Goal: Task Accomplishment & Management: Use online tool/utility

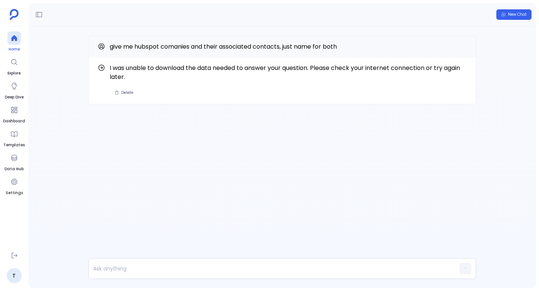
click at [18, 39] on div at bounding box center [13, 37] width 13 height 13
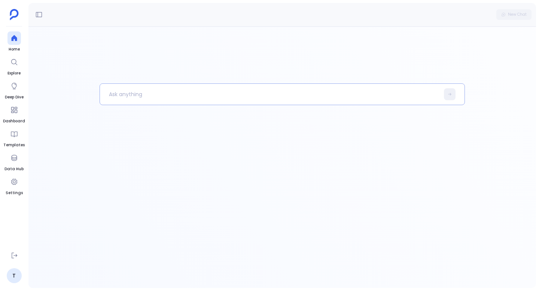
click at [134, 93] on p at bounding box center [270, 94] width 340 height 19
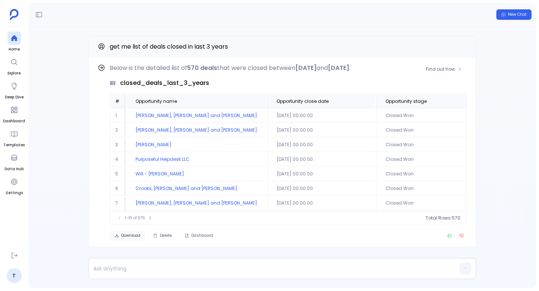
click at [128, 237] on span "Download" at bounding box center [130, 235] width 19 height 5
click at [131, 237] on span "Download" at bounding box center [130, 235] width 19 height 5
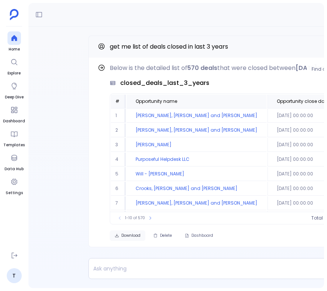
click at [134, 237] on span "Download" at bounding box center [130, 235] width 19 height 5
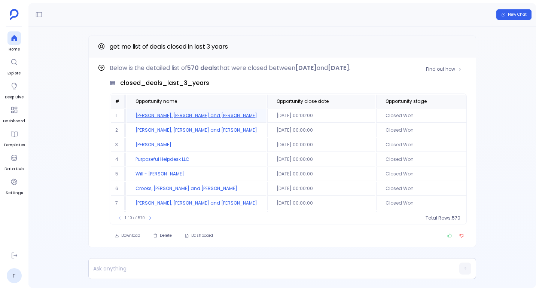
click at [170, 118] on td "[PERSON_NAME], [PERSON_NAME] and [PERSON_NAME]" at bounding box center [197, 116] width 140 height 14
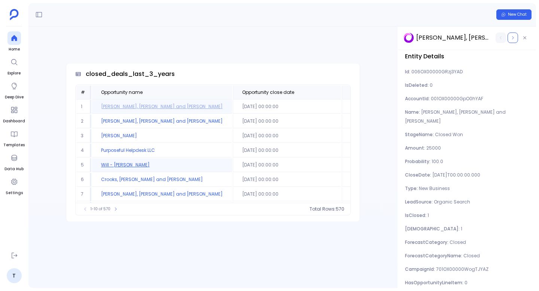
click at [120, 164] on td "Will - [PERSON_NAME]" at bounding box center [162, 165] width 140 height 14
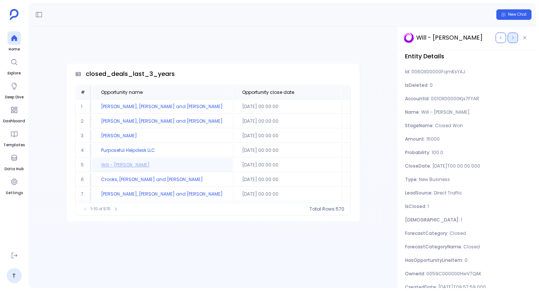
click at [515, 38] on icon "button" at bounding box center [513, 38] width 4 height 4
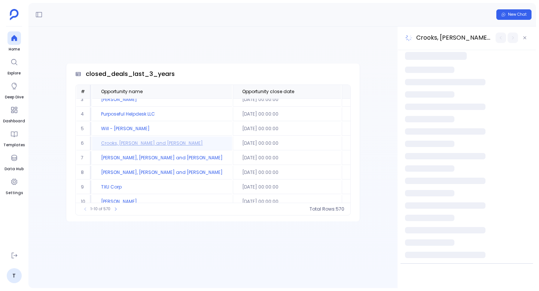
scroll to position [37, 0]
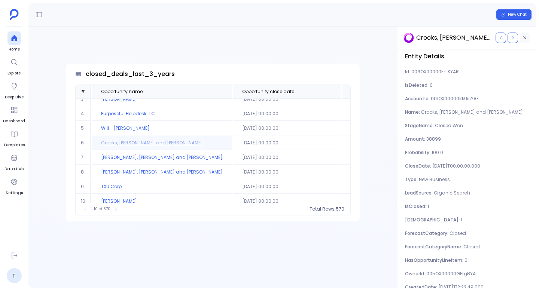
click at [527, 39] on button "button" at bounding box center [525, 38] width 10 height 10
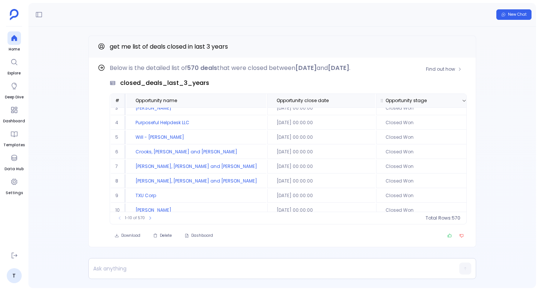
click at [386, 98] on span "Opportunity stage" at bounding box center [406, 101] width 41 height 6
click at [462, 99] on icon at bounding box center [464, 101] width 4 height 4
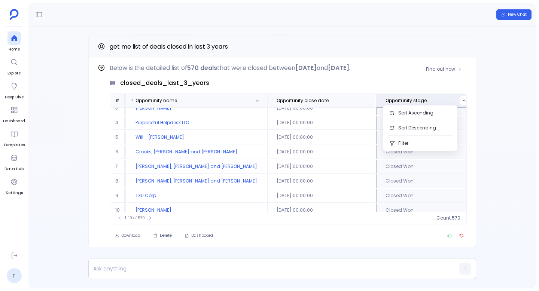
click at [193, 102] on span "Opportunity name" at bounding box center [167, 101] width 75 height 6
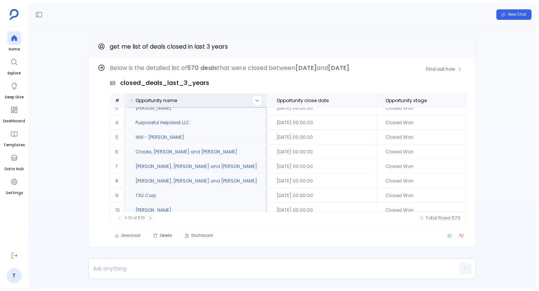
click at [253, 101] on button at bounding box center [257, 100] width 9 height 9
click at [241, 215] on div "1-10 of 570 count : 570" at bounding box center [288, 218] width 357 height 12
click at [255, 99] on icon at bounding box center [257, 101] width 4 height 4
click at [226, 115] on button "Sort Ascending" at bounding box center [214, 113] width 74 height 15
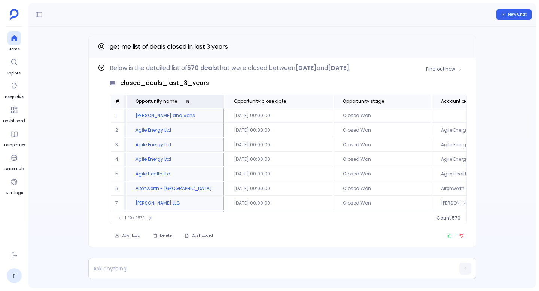
scroll to position [45, 0]
click at [151, 217] on icon at bounding box center [150, 218] width 4 height 4
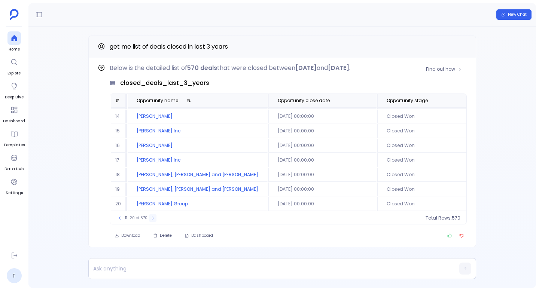
click at [151, 217] on icon at bounding box center [153, 218] width 4 height 4
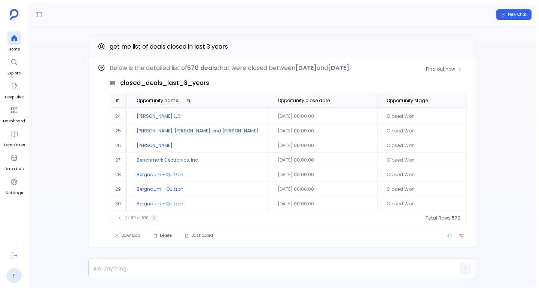
click at [152, 217] on icon at bounding box center [154, 218] width 4 height 4
click at [151, 217] on icon at bounding box center [153, 218] width 4 height 4
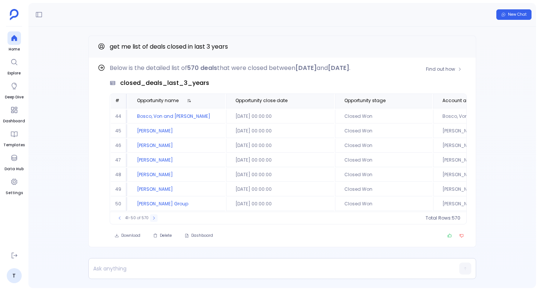
click at [152, 217] on icon at bounding box center [154, 218] width 4 height 4
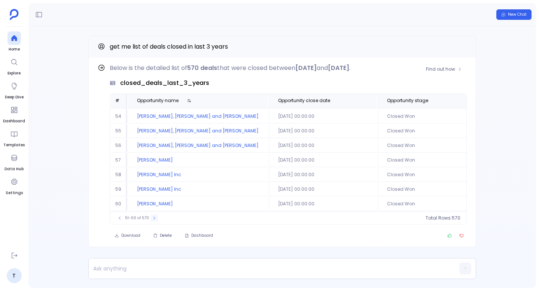
click at [152, 217] on icon at bounding box center [154, 218] width 4 height 4
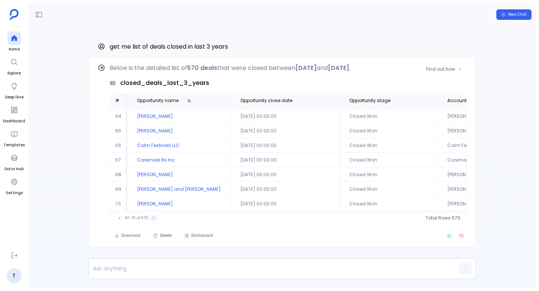
click at [151, 217] on icon at bounding box center [153, 218] width 4 height 4
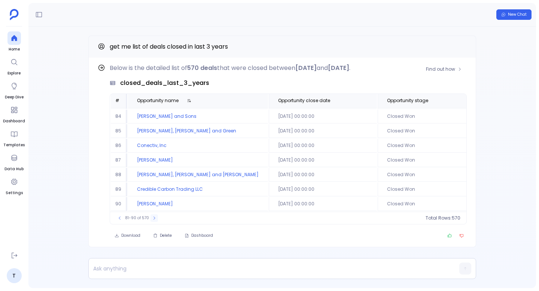
click at [152, 217] on icon at bounding box center [154, 218] width 4 height 4
click at [152, 217] on button at bounding box center [155, 218] width 7 height 7
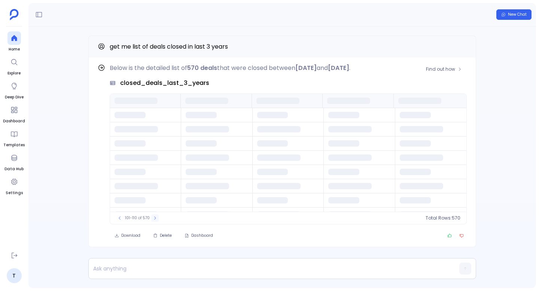
scroll to position [0, 0]
click at [151, 217] on button at bounding box center [154, 218] width 7 height 7
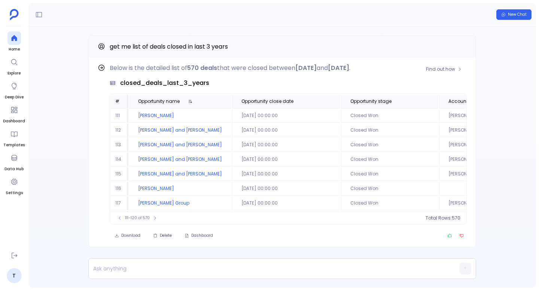
scroll to position [0, 78]
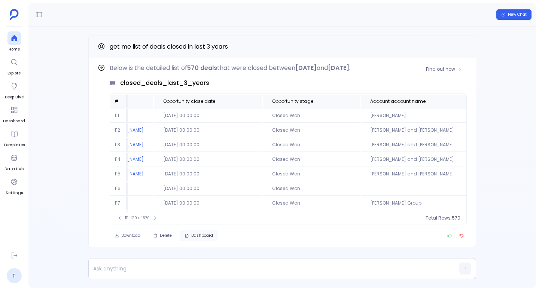
click at [197, 238] on span "Dashboard" at bounding box center [202, 235] width 22 height 5
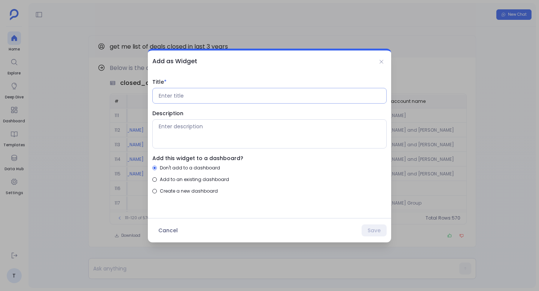
click at [196, 95] on input "Title *" at bounding box center [270, 95] width 222 height 7
type input "widget-1"
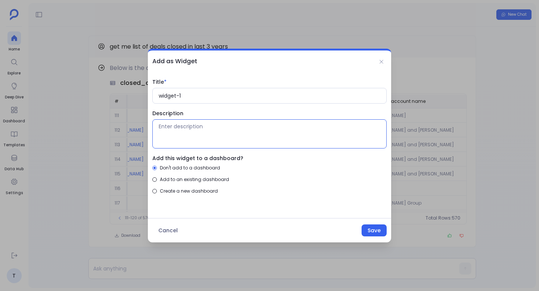
click at [187, 130] on textarea "Description" at bounding box center [270, 134] width 222 height 22
click at [379, 229] on button "Save" at bounding box center [374, 231] width 25 height 12
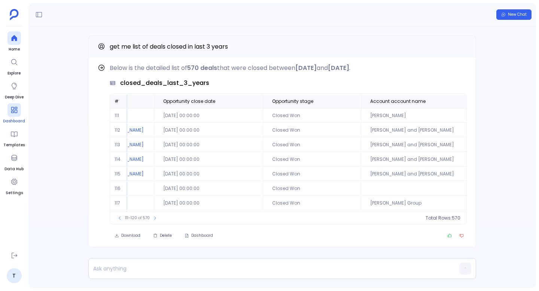
click at [16, 118] on link "Dashboard" at bounding box center [14, 113] width 22 height 21
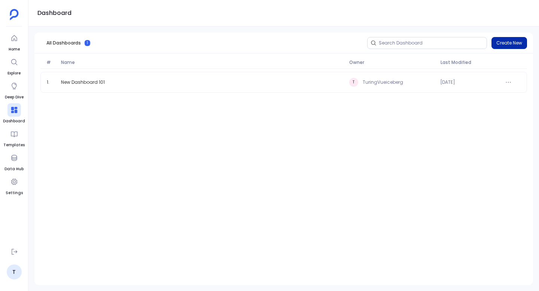
click at [511, 43] on button "Create New" at bounding box center [510, 43] width 36 height 12
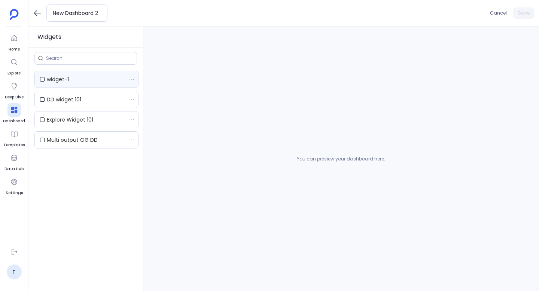
click at [82, 83] on label "widget-1" at bounding box center [82, 79] width 94 height 16
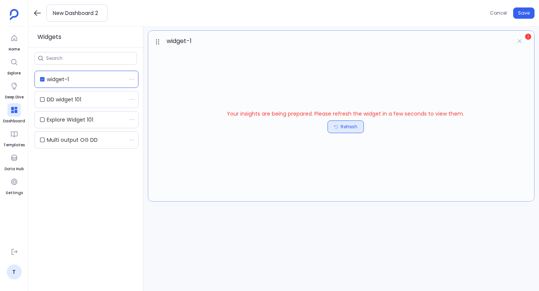
click at [340, 126] on button "Refresh" at bounding box center [346, 127] width 36 height 13
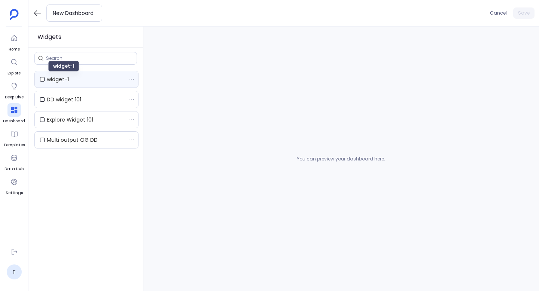
click at [64, 76] on p "widget-1" at bounding box center [58, 79] width 22 height 7
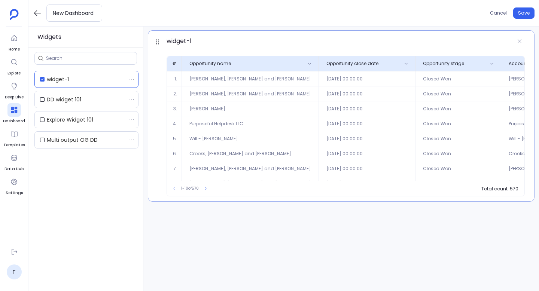
click at [218, 76] on td "[PERSON_NAME], [PERSON_NAME] and [PERSON_NAME]" at bounding box center [250, 78] width 137 height 15
click at [219, 79] on td "[PERSON_NAME], [PERSON_NAME] and [PERSON_NAME]" at bounding box center [250, 78] width 137 height 15
click at [225, 111] on td "[PERSON_NAME]" at bounding box center [250, 108] width 137 height 15
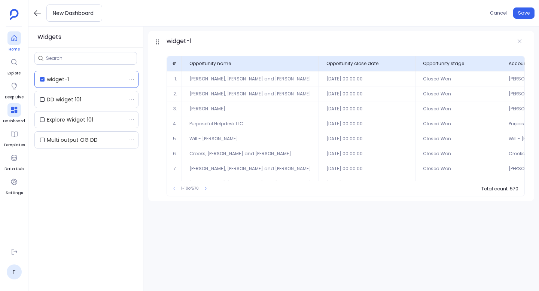
click at [12, 39] on icon at bounding box center [13, 37] width 7 height 7
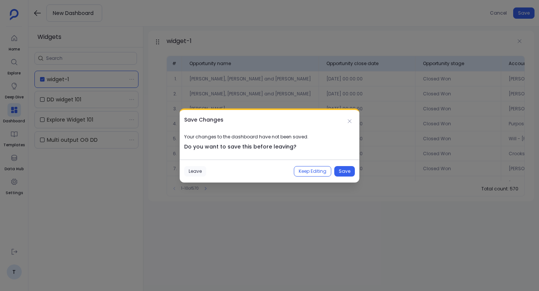
click at [191, 172] on button "Leave" at bounding box center [195, 171] width 22 height 10
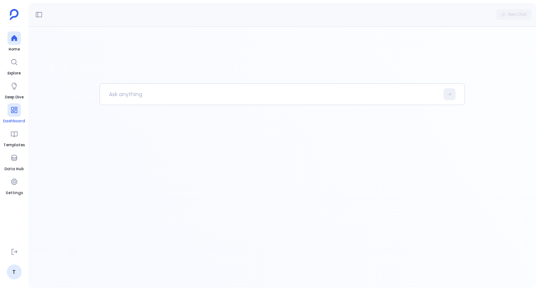
click at [15, 110] on icon at bounding box center [13, 109] width 7 height 7
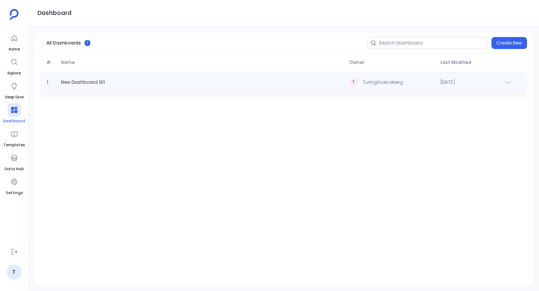
click at [188, 88] on div "1 . New Dashboard 101 T TuringVueiceberg [DATE]" at bounding box center [283, 82] width 487 height 21
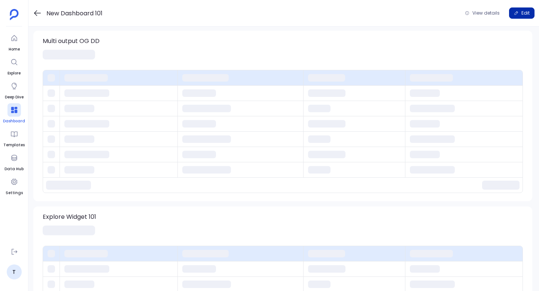
click at [521, 13] on button "Edit" at bounding box center [522, 12] width 25 height 11
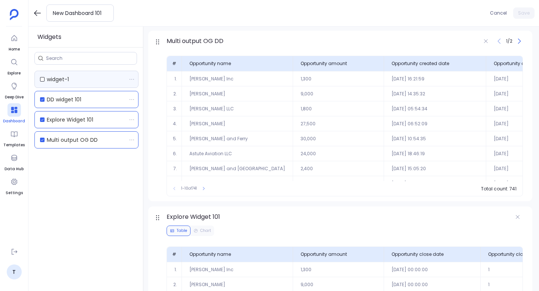
click at [75, 79] on label "widget-1" at bounding box center [82, 79] width 94 height 16
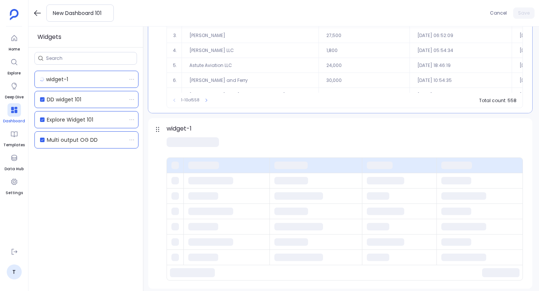
scroll to position [442, 0]
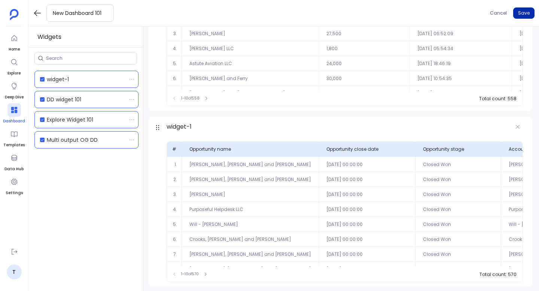
click at [524, 15] on button "Save" at bounding box center [524, 12] width 21 height 11
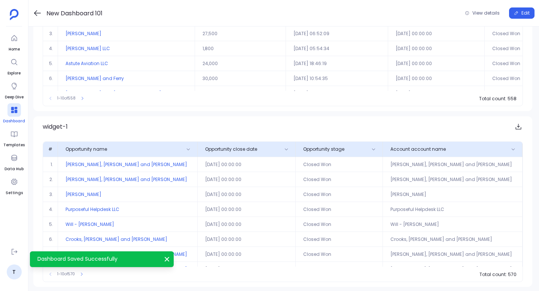
scroll to position [458, 0]
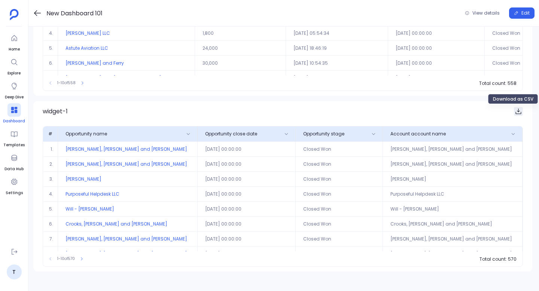
click at [520, 113] on icon "Download as CSV" at bounding box center [518, 111] width 7 height 7
